Goal: Task Accomplishment & Management: Manage account settings

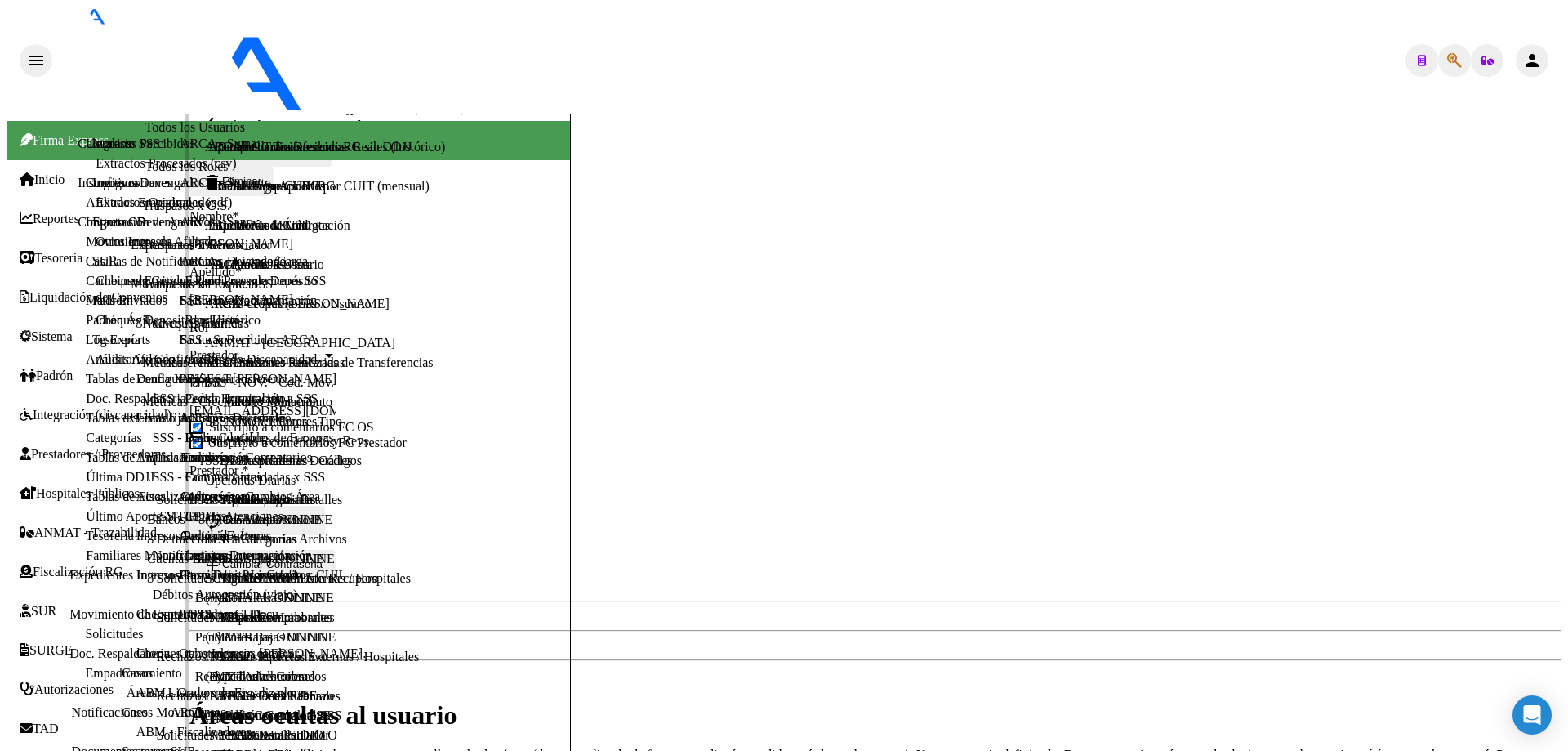
click at [68, 329] on span "Sistema" at bounding box center [46, 337] width 53 height 15
click at [145, 135] on link "Todos los Usuarios" at bounding box center [195, 127] width 100 height 15
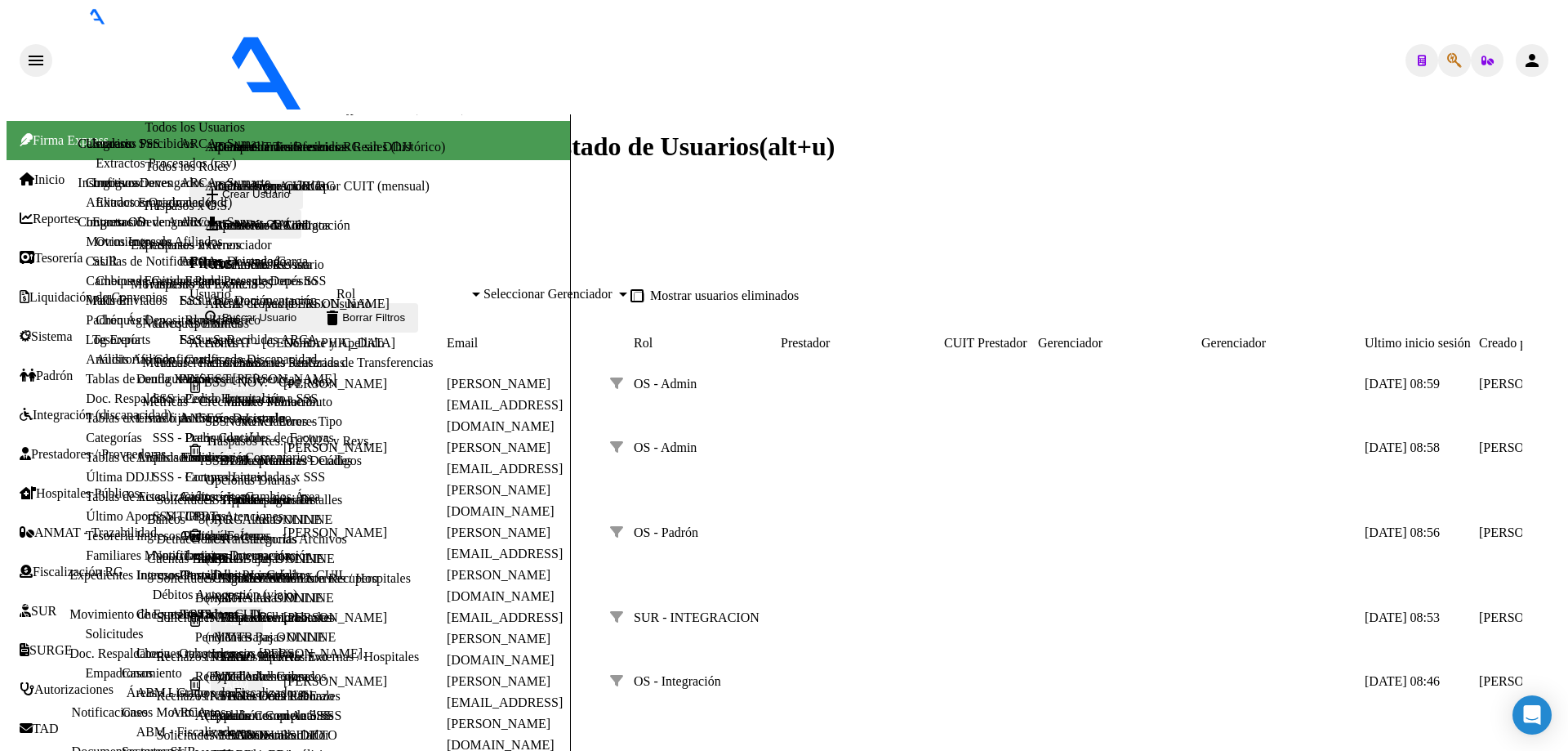
click at [268, 287] on input "Usuario" at bounding box center [263, 294] width 147 height 15
paste input "21750163"
type input "21750163"
click at [292, 312] on span "search Buscar Usuario" at bounding box center [250, 318] width 94 height 12
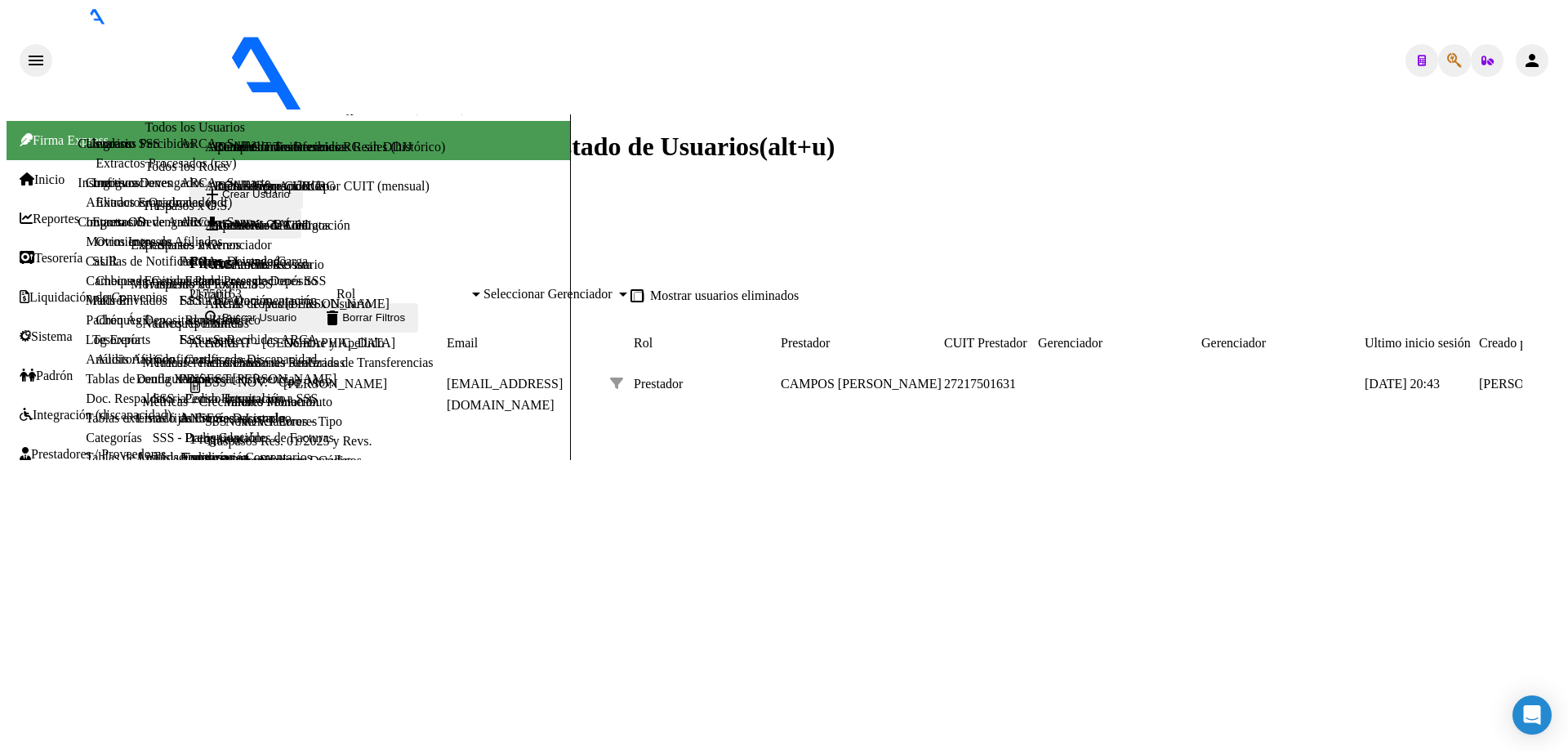
click at [249, 382] on span "ABM" at bounding box center [237, 388] width 24 height 12
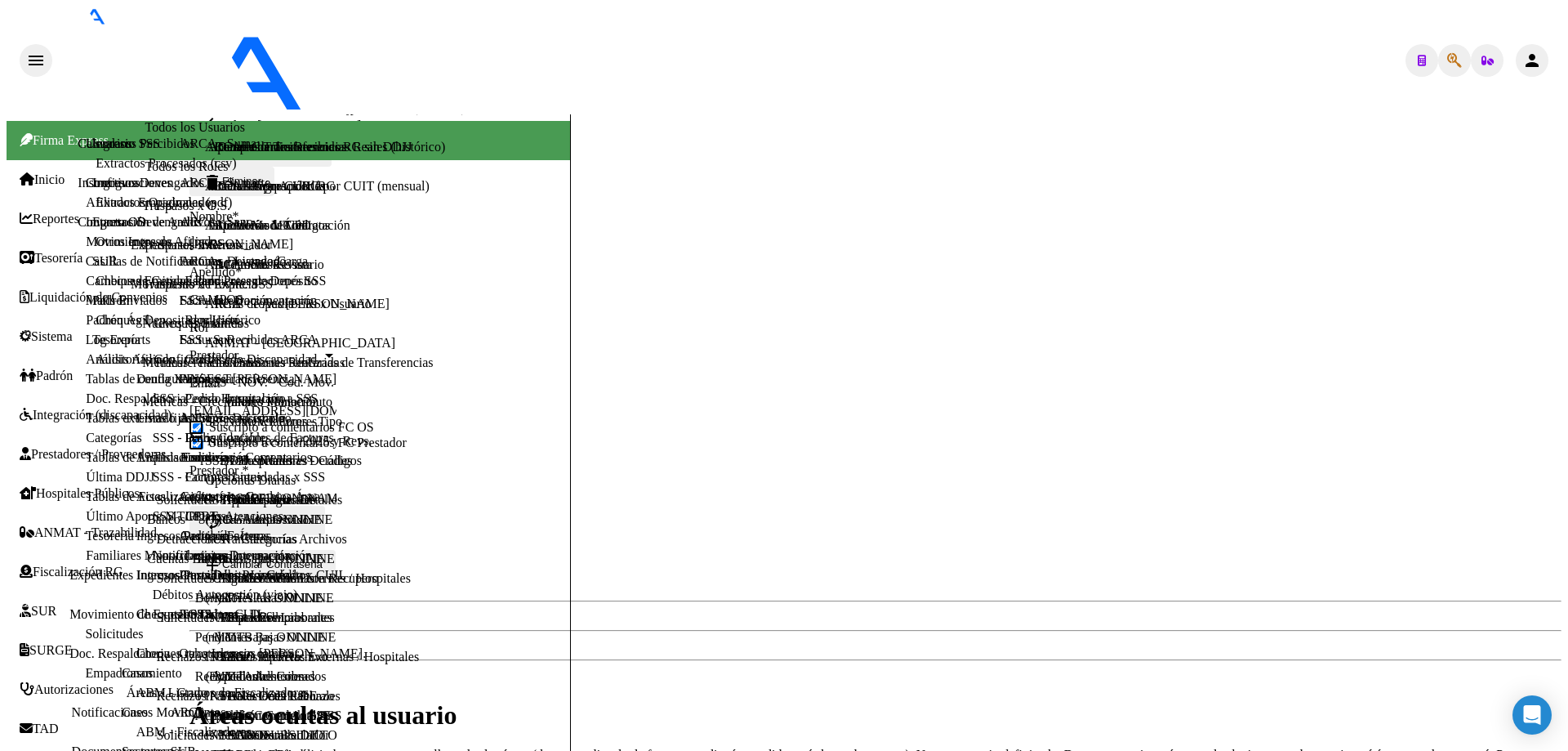
click at [336, 404] on input "[EMAIL_ADDRESS][DOMAIN_NAME]" at bounding box center [263, 411] width 147 height 15
paste input "email"
type input "[EMAIL_ADDRESS][DOMAIN_NAME]"
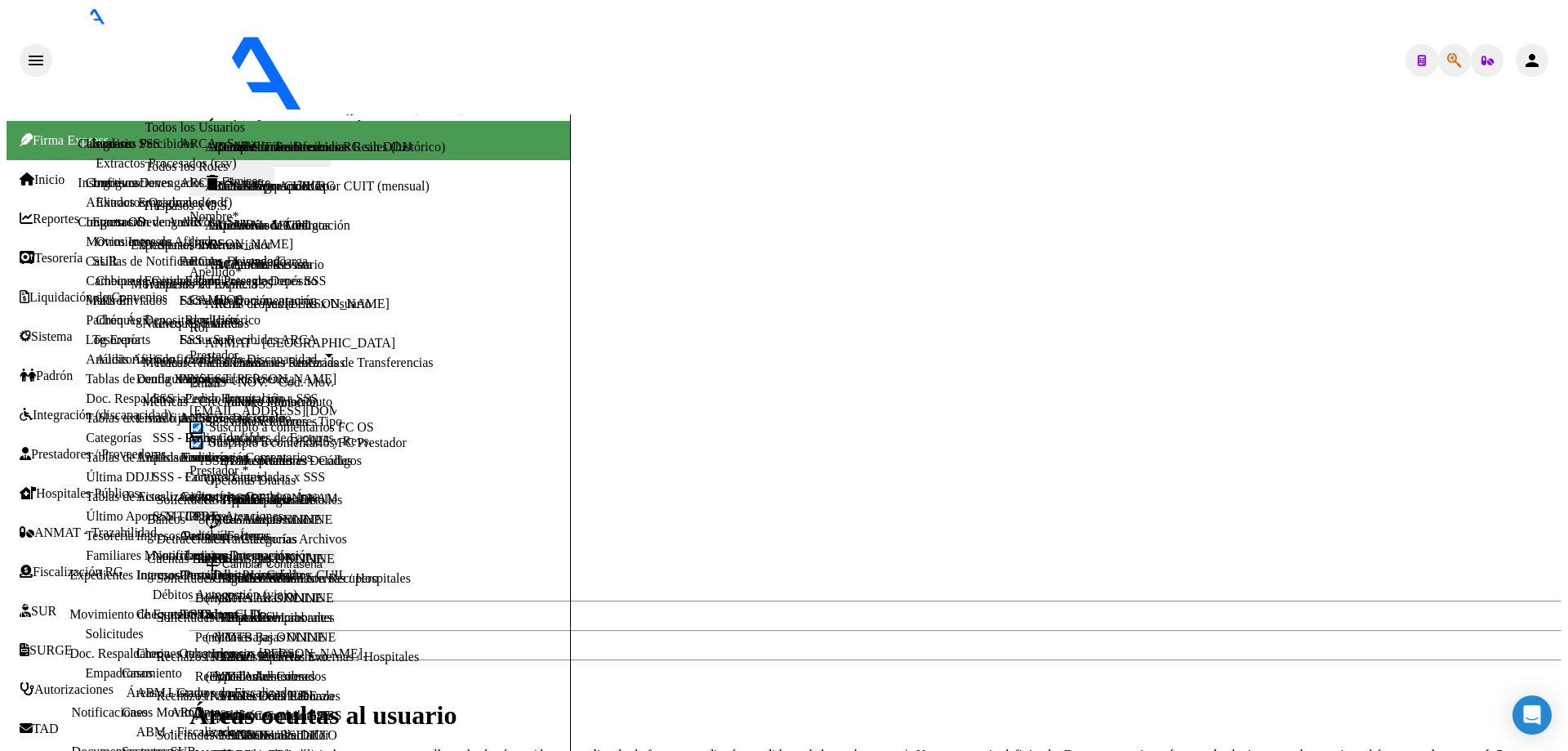
click at [322, 558] on span "add Cambiar Contraseña" at bounding box center [262, 564] width 120 height 12
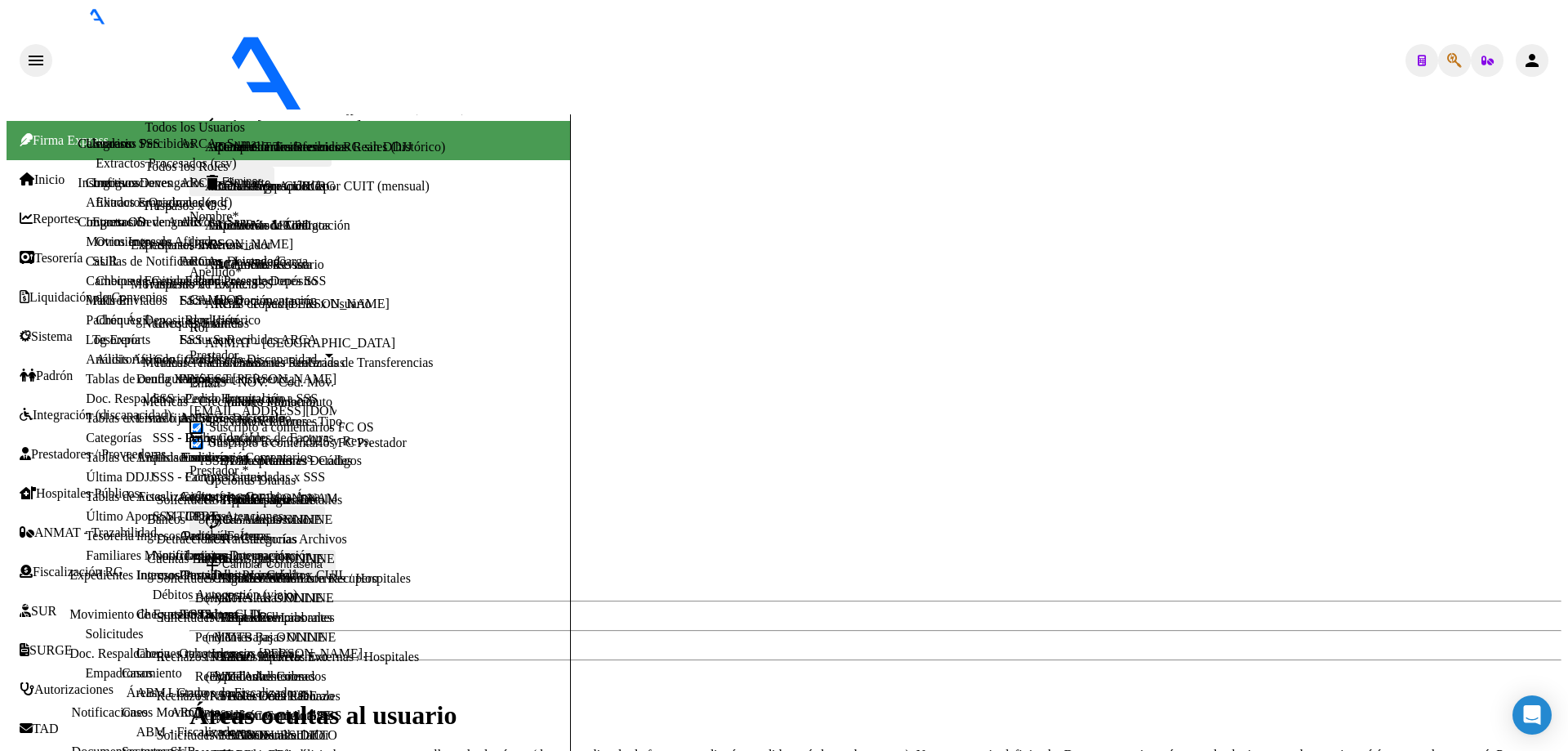
click at [322, 558] on span "add Cambiar Contraseña" at bounding box center [262, 564] width 120 height 12
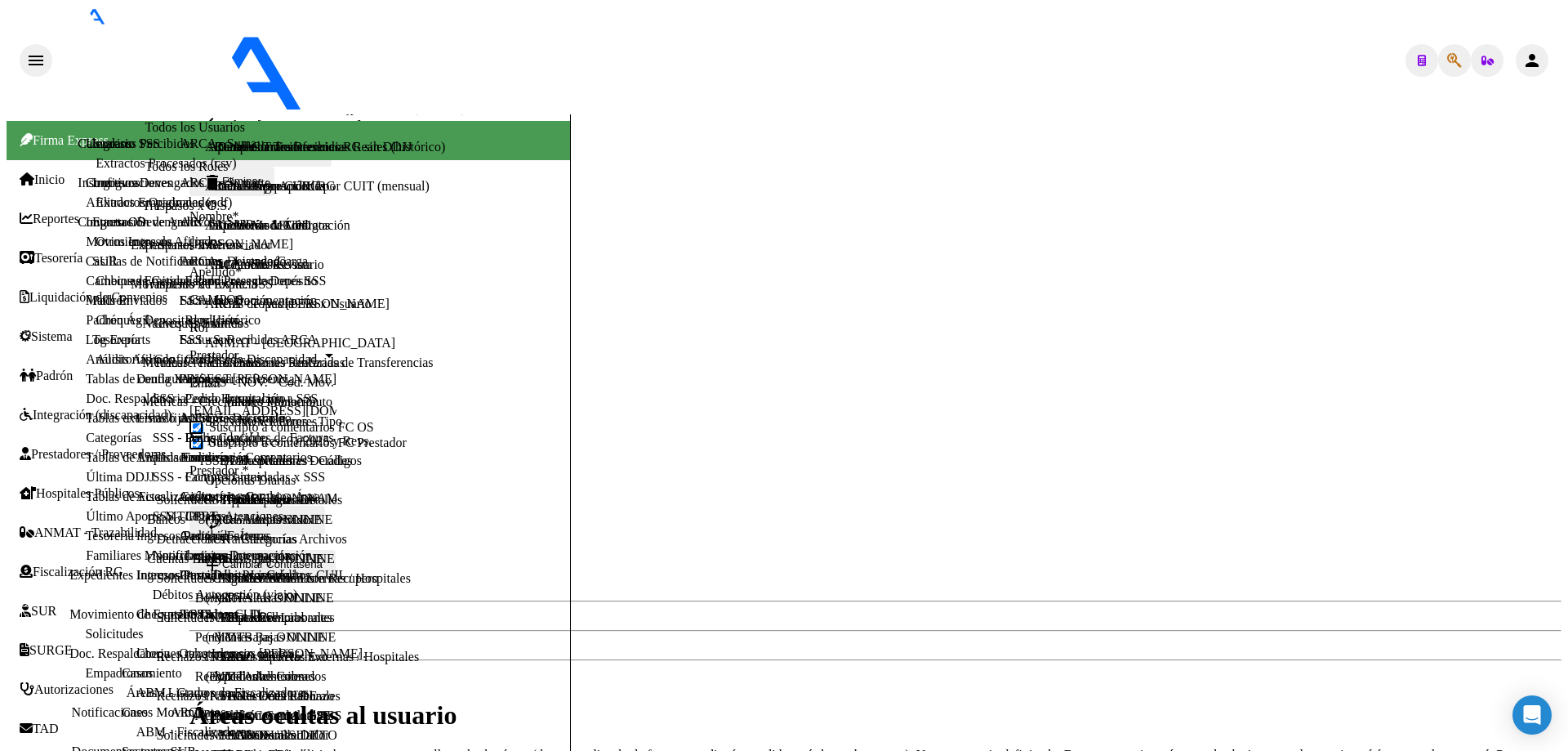
click at [1542, 50] on mat-icon "person" at bounding box center [1532, 60] width 20 height 20
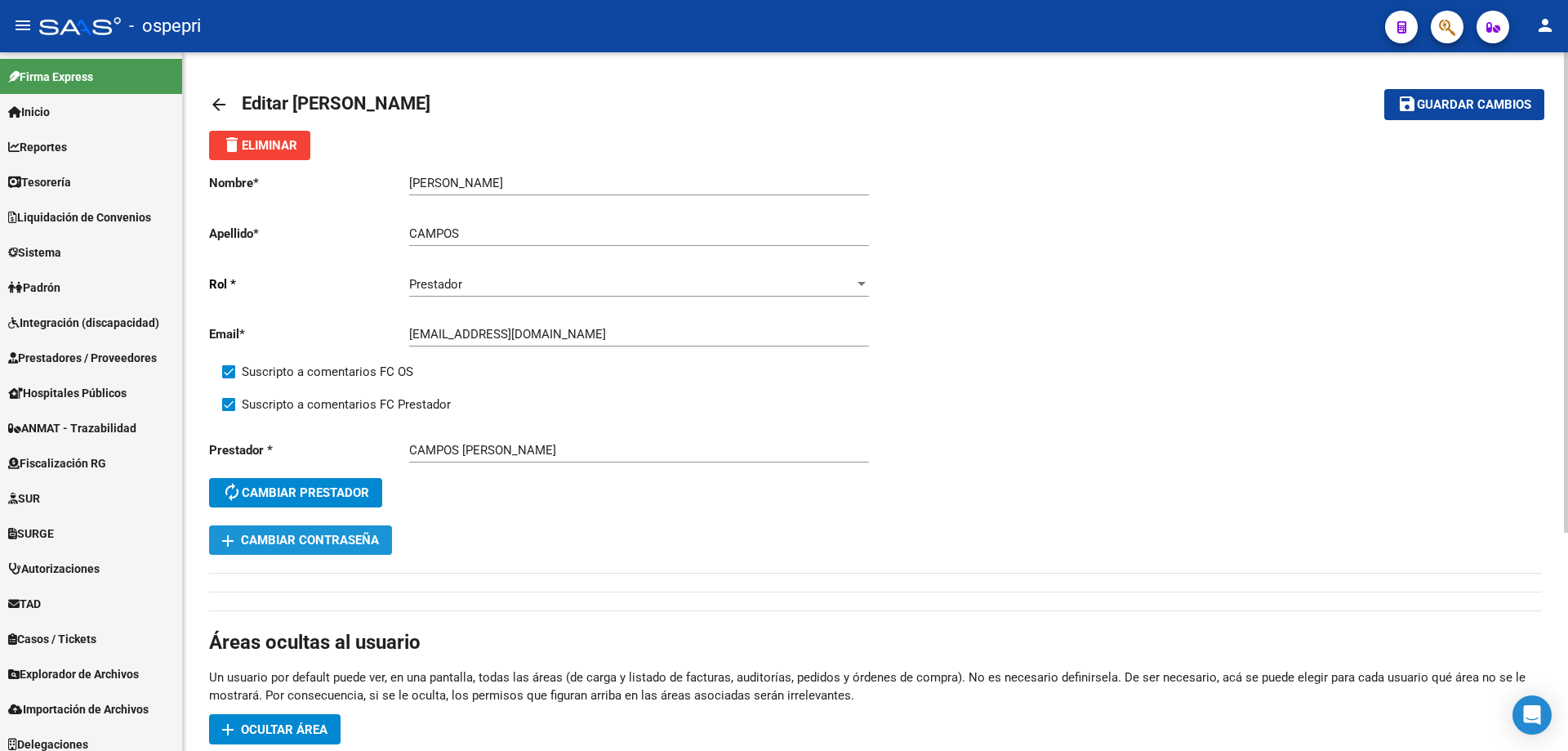
click at [336, 542] on span "add Cambiar Contraseña" at bounding box center [301, 540] width 157 height 15
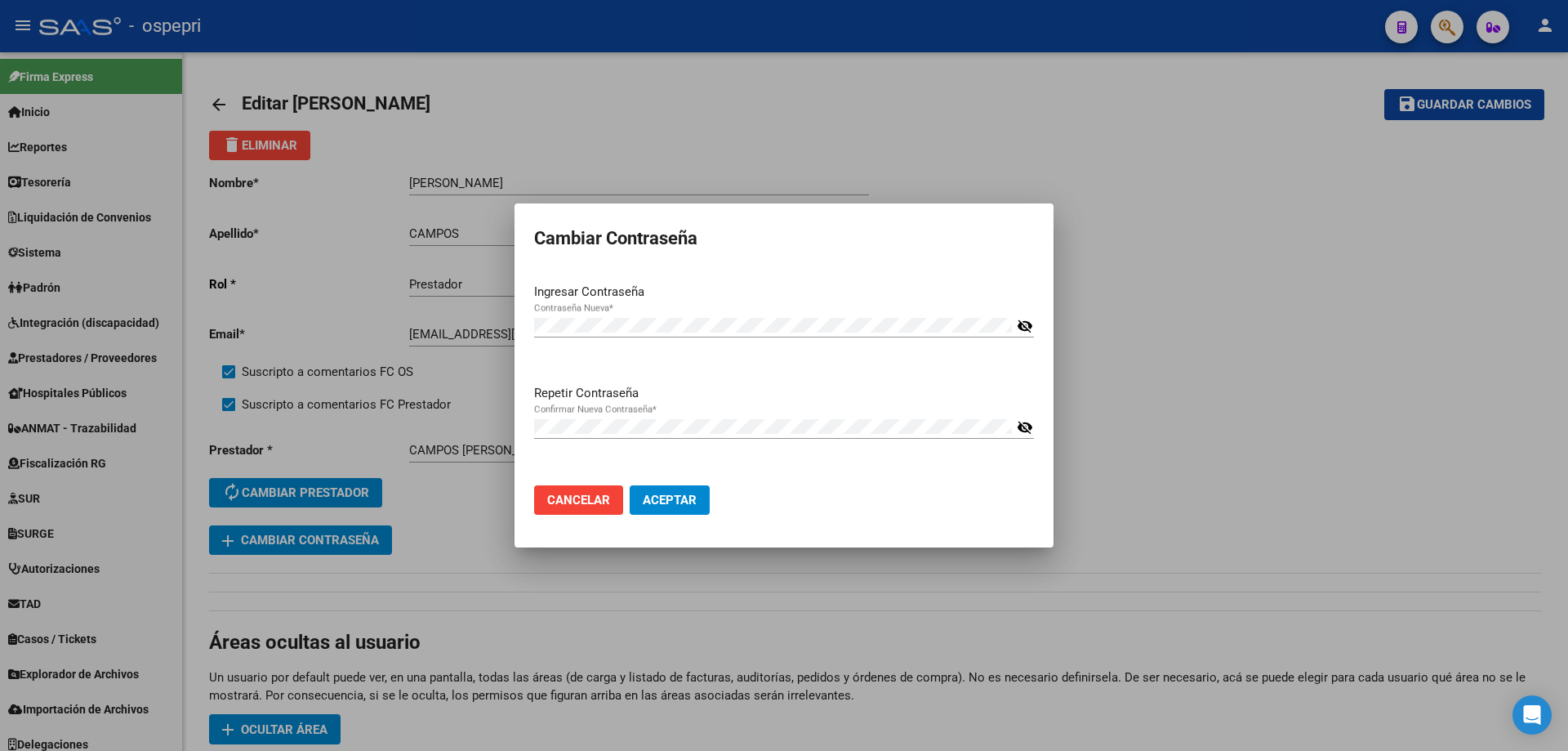
click at [574, 460] on div "Repetir Contraseña Confirmar Nueva Contraseña * visibility_off" at bounding box center [784, 428] width 500 height 89
click at [667, 495] on span "Aceptar" at bounding box center [670, 500] width 54 height 15
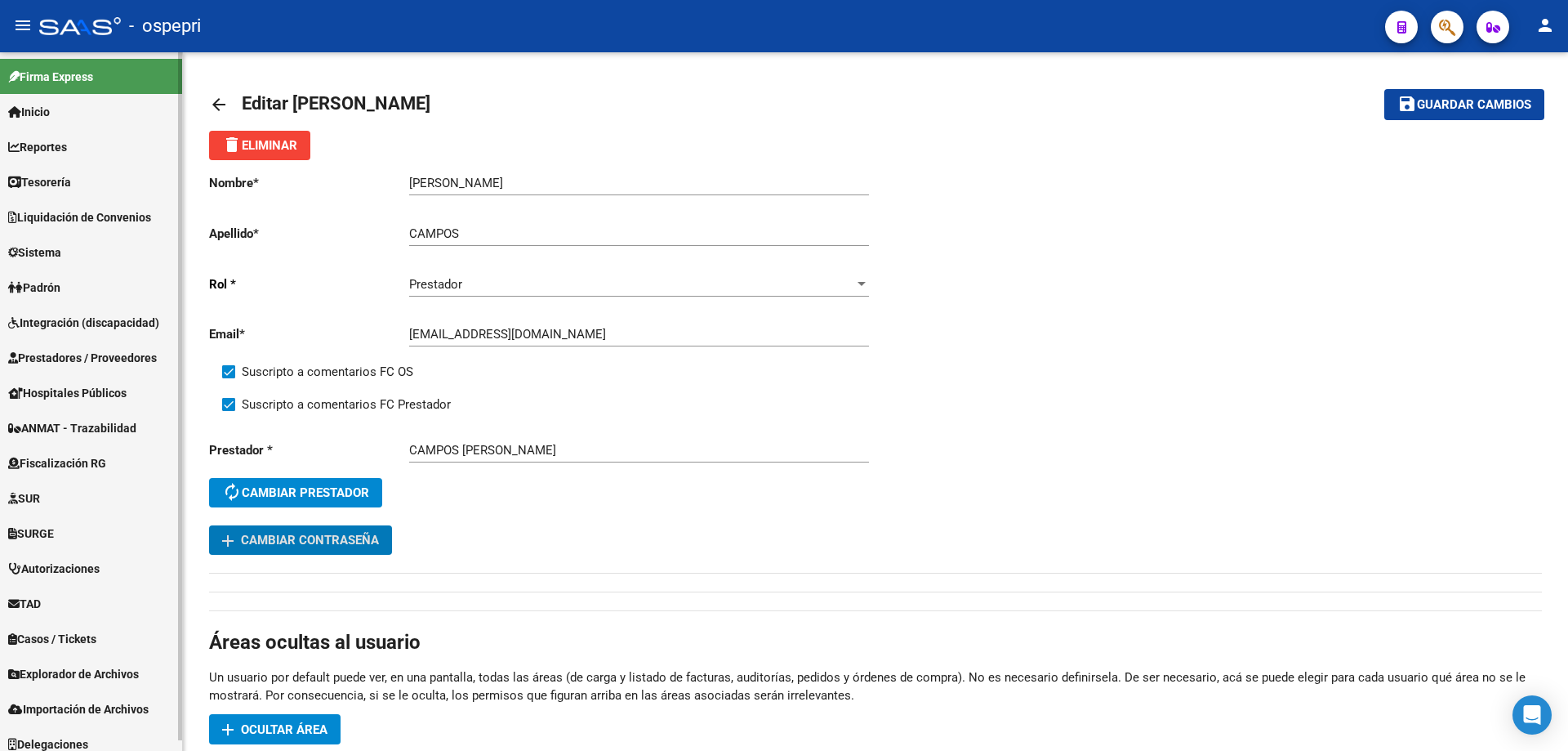
click at [50, 254] on span "Sistema" at bounding box center [35, 252] width 53 height 18
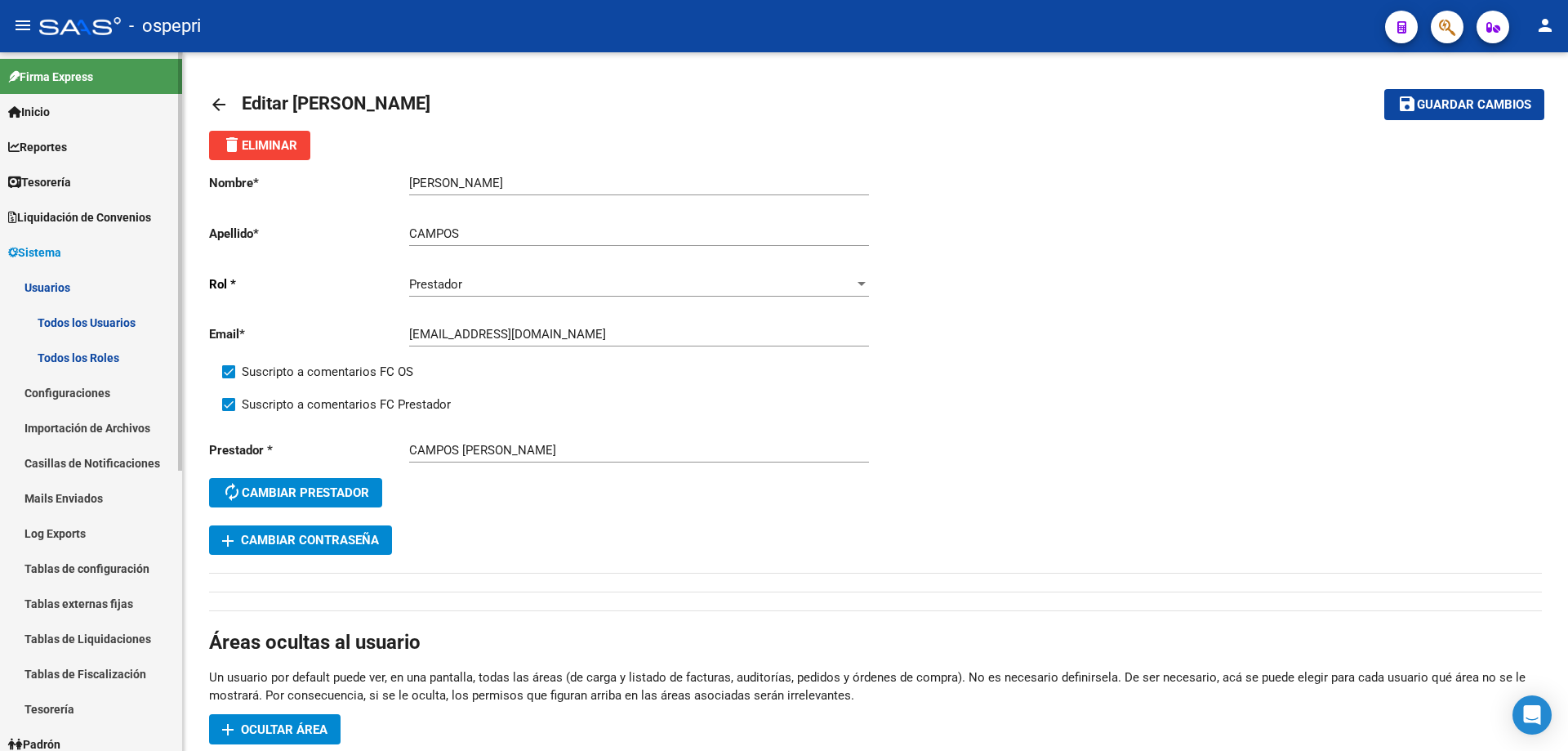
click at [67, 316] on link "Todos los Usuarios" at bounding box center [91, 323] width 182 height 35
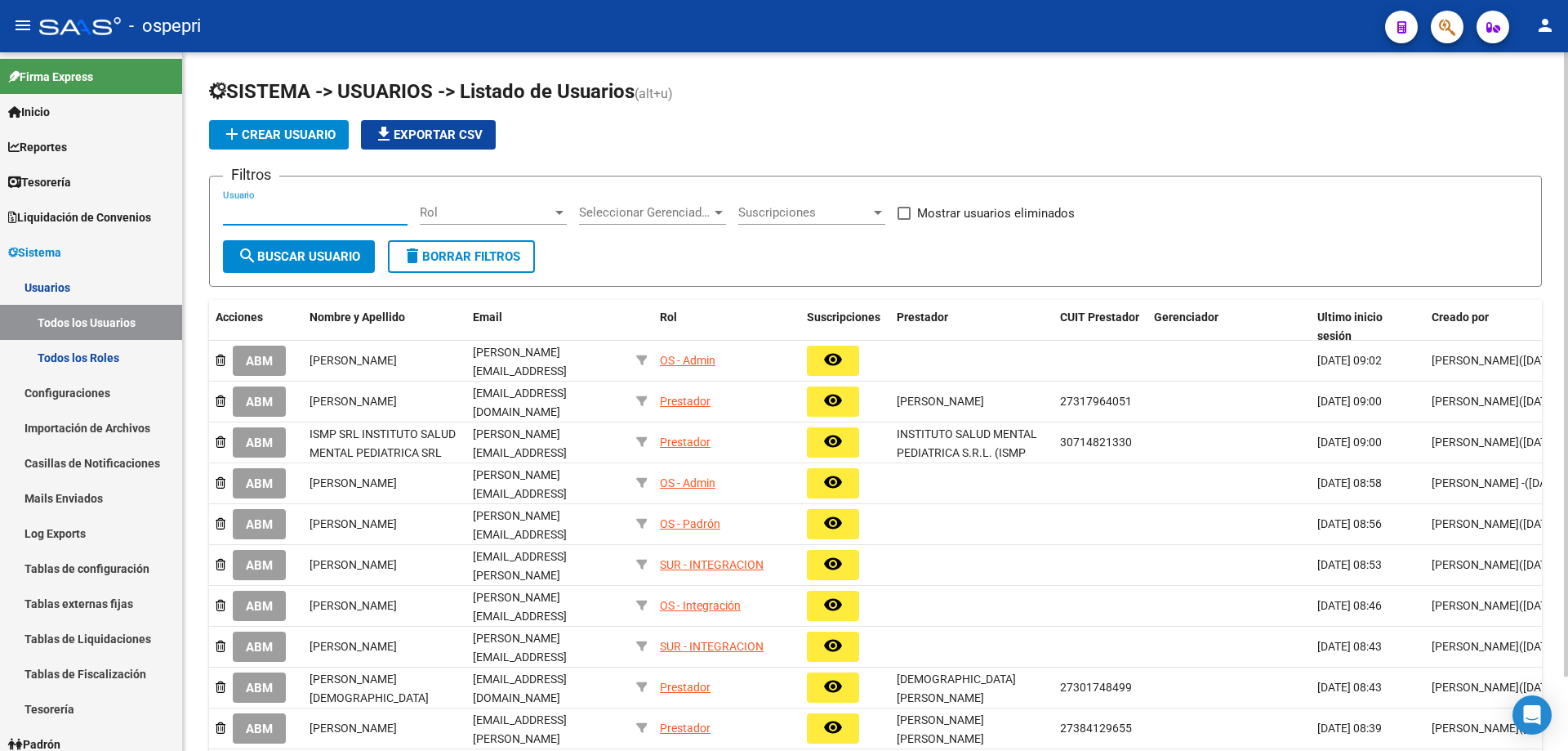
click at [293, 208] on input "Usuario" at bounding box center [315, 213] width 184 height 15
paste input "chandiaajulian@gmail.com"
type input "chandiaajulian@gmail.com"
click at [300, 265] on button "search Buscar Usuario" at bounding box center [299, 257] width 152 height 33
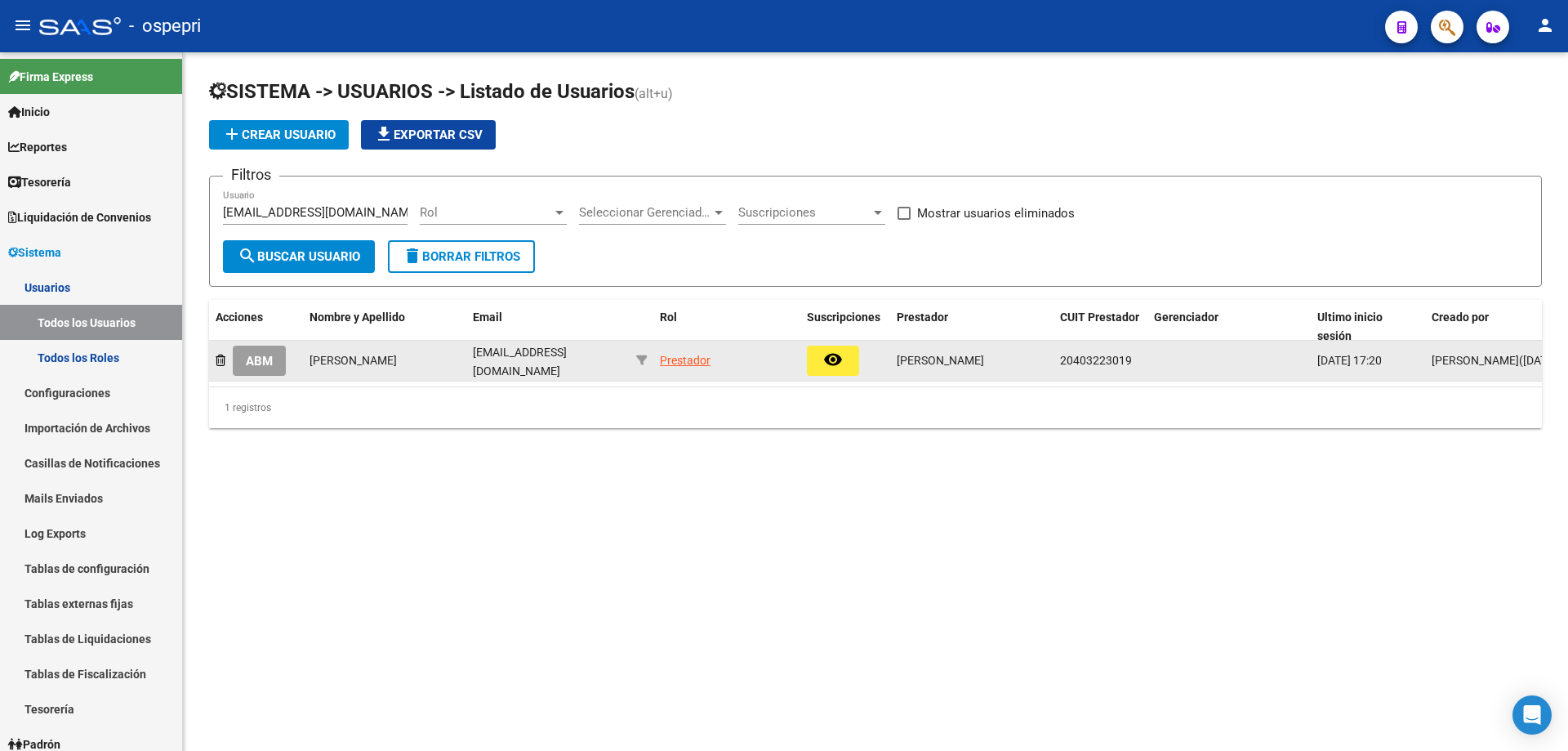
click at [265, 360] on span "ABM" at bounding box center [259, 361] width 27 height 15
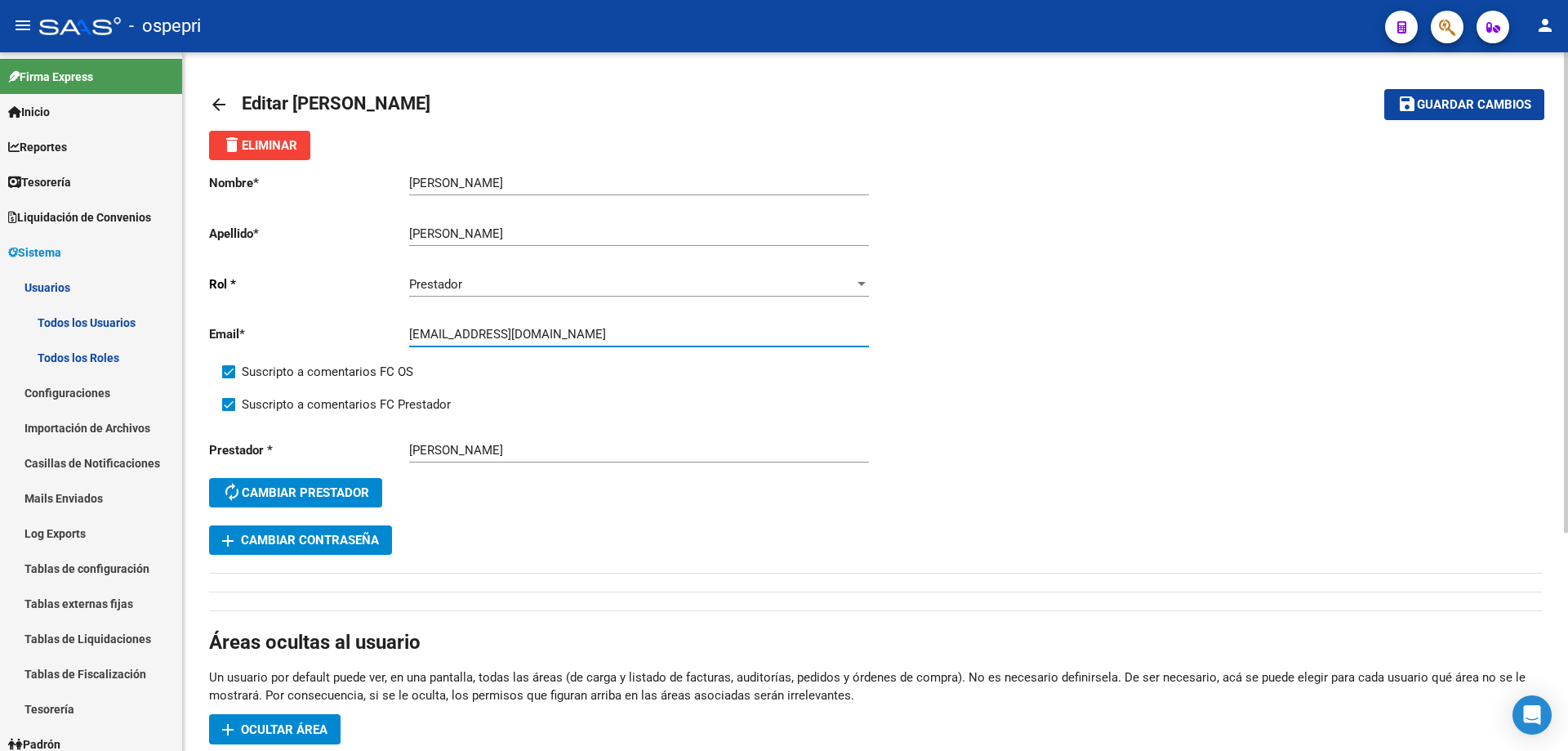
drag, startPoint x: 579, startPoint y: 336, endPoint x: 349, endPoint y: 346, distance: 230.2
click at [353, 339] on app-form-text-field "Email * chandiaajulian@gmail.com Ingresar email" at bounding box center [539, 334] width 660 height 15
click at [348, 543] on span "add Cambiar Contraseña" at bounding box center [301, 540] width 157 height 15
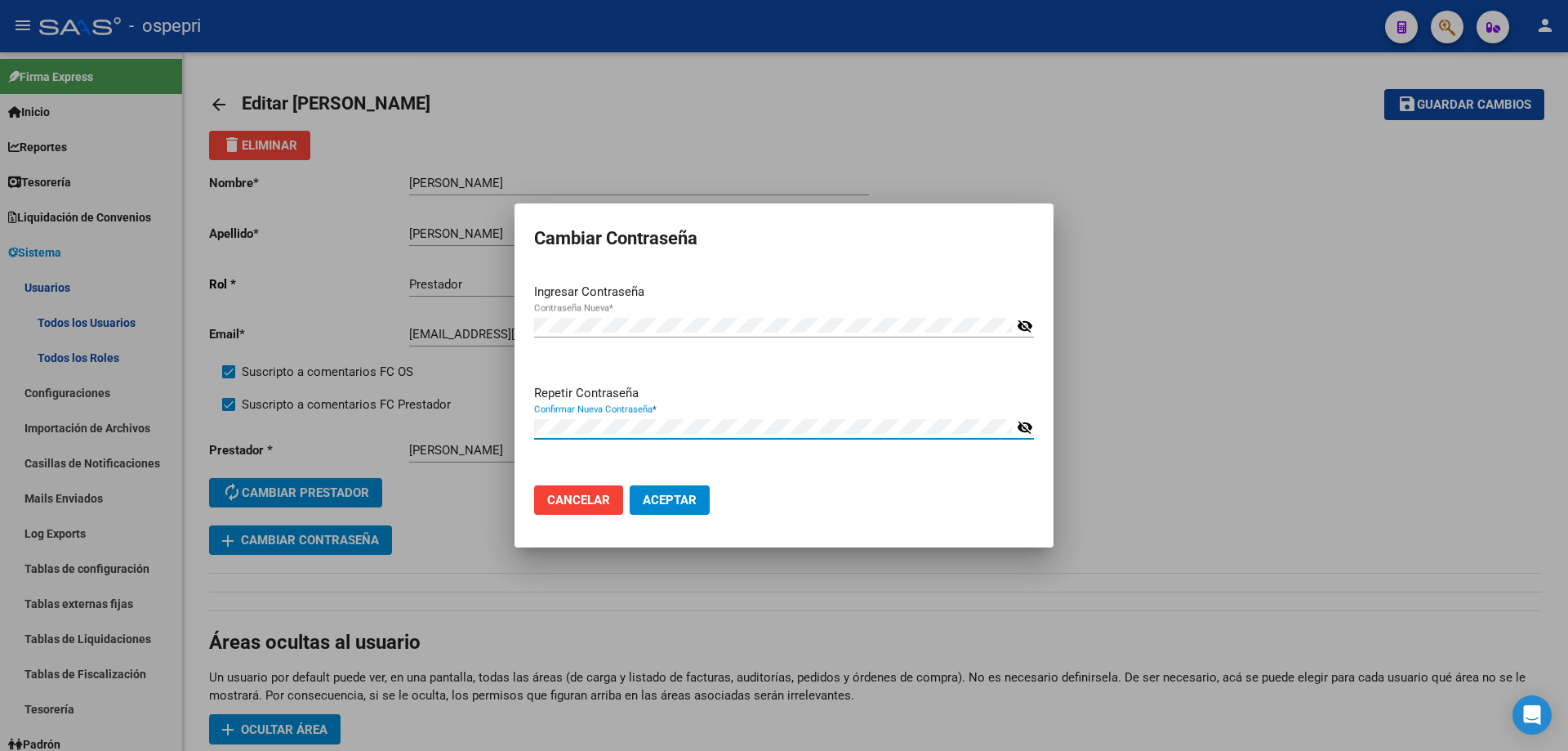
click at [718, 360] on div "Ingresar Contraseña Contraseña Nueva * visibility_off" at bounding box center [784, 328] width 500 height 89
click at [1026, 325] on mat-icon "visibility_off" at bounding box center [1025, 326] width 17 height 20
click at [1027, 426] on mat-icon "visibility_off" at bounding box center [1025, 428] width 17 height 20
click at [675, 505] on span "Aceptar" at bounding box center [670, 500] width 54 height 15
